Goal: Task Accomplishment & Management: Manage account settings

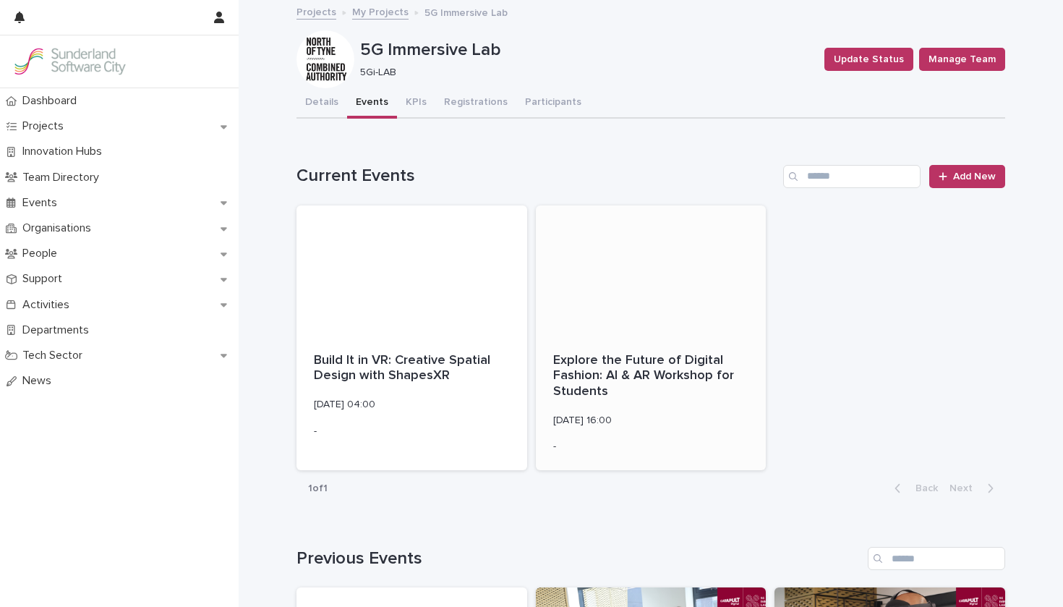
click at [637, 286] on div at bounding box center [651, 270] width 231 height 130
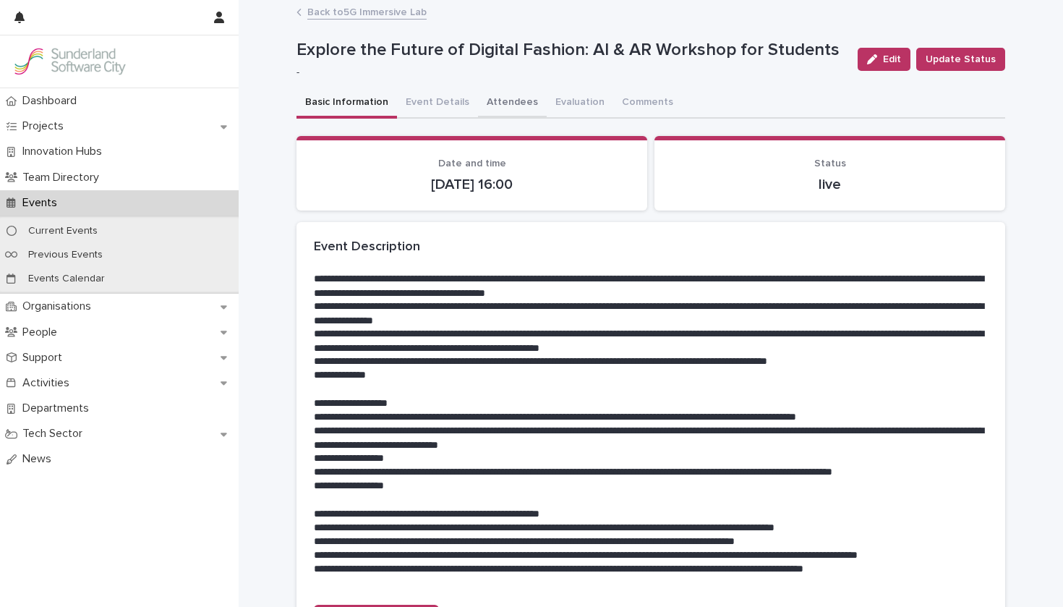
click at [497, 90] on button "Attendees" at bounding box center [512, 103] width 69 height 30
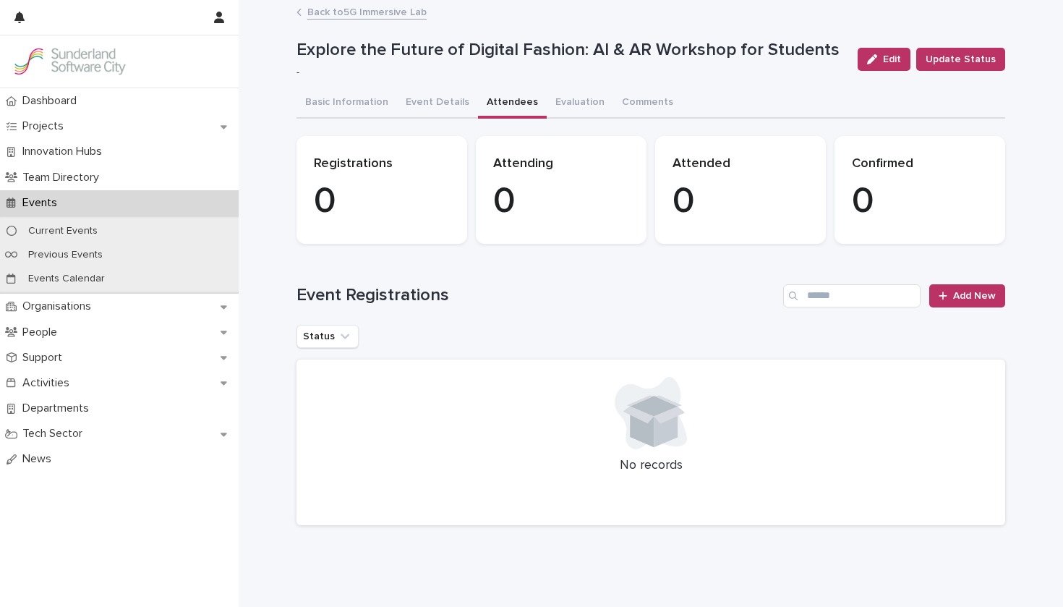
click at [349, 11] on link "Back to 5G Immersive Lab" at bounding box center [366, 11] width 119 height 17
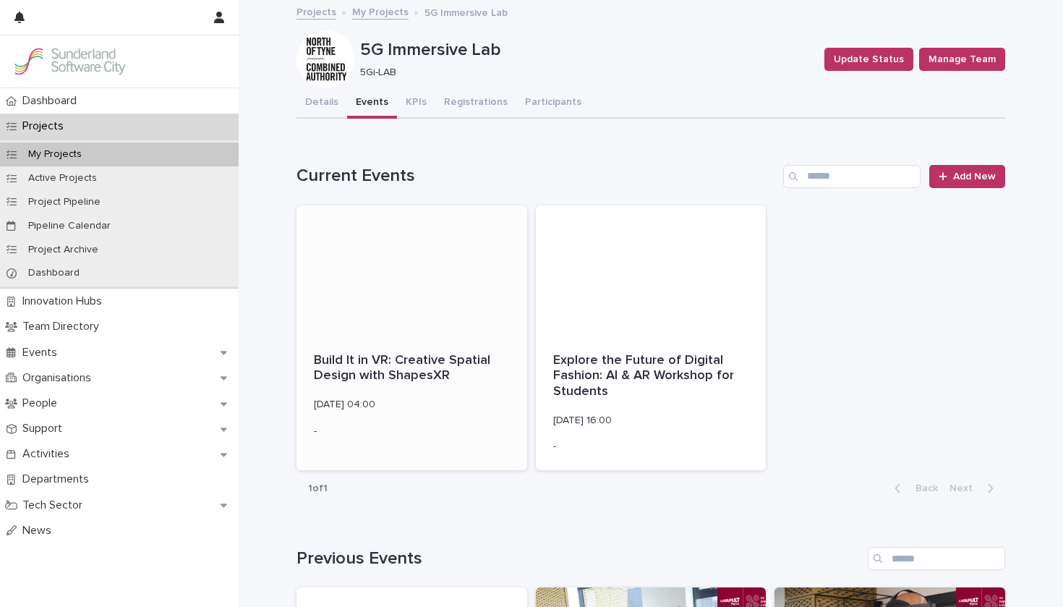
click at [400, 265] on div at bounding box center [411, 270] width 231 height 130
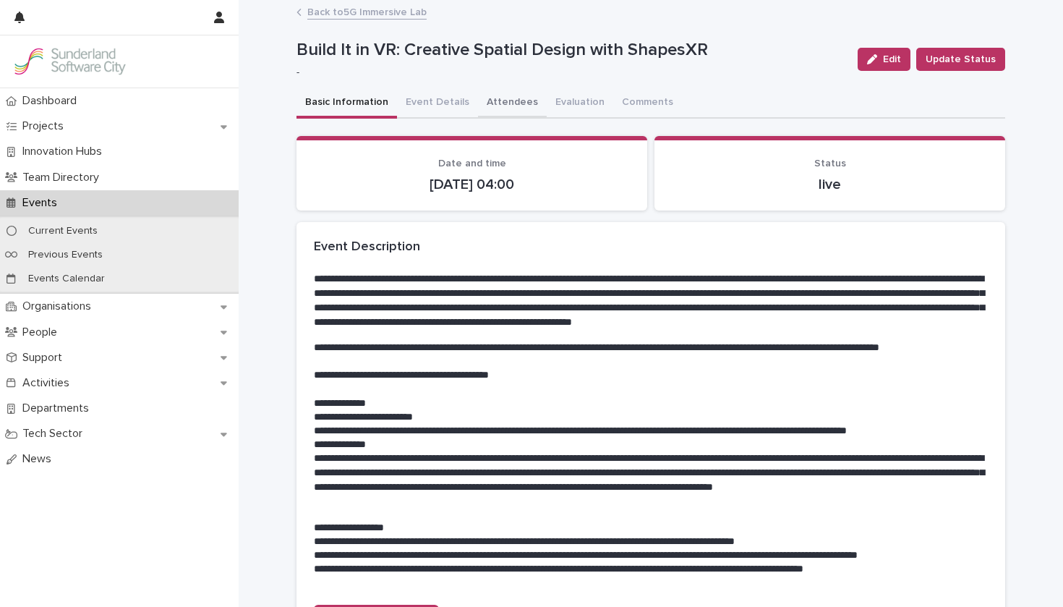
click at [514, 104] on button "Attendees" at bounding box center [512, 103] width 69 height 30
